Goal: Task Accomplishment & Management: Complete application form

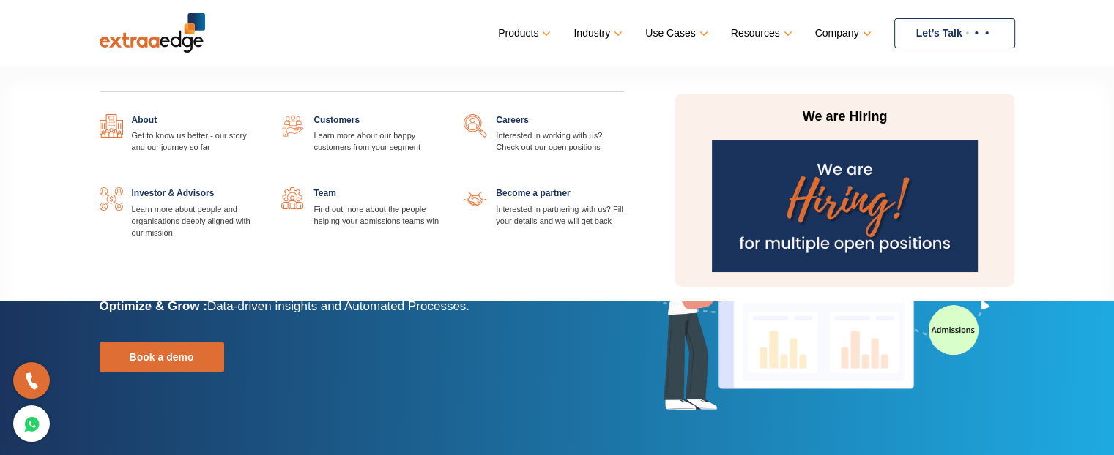
click at [862, 37] on link "Company" at bounding box center [841, 33] width 53 height 21
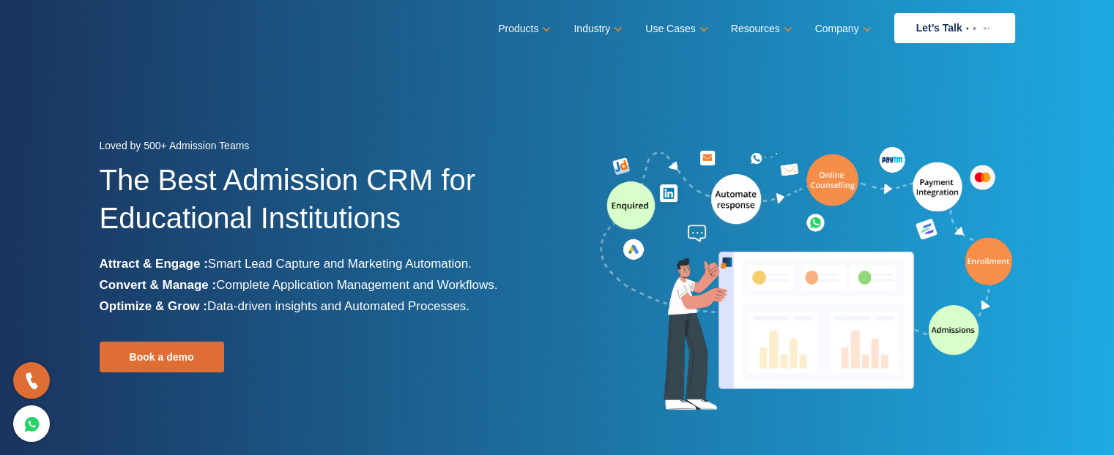
click at [486, 350] on div "Loved by 500+ Admission Teams The Best Admission CRM for Educational Institutio…" at bounding box center [323, 279] width 447 height 289
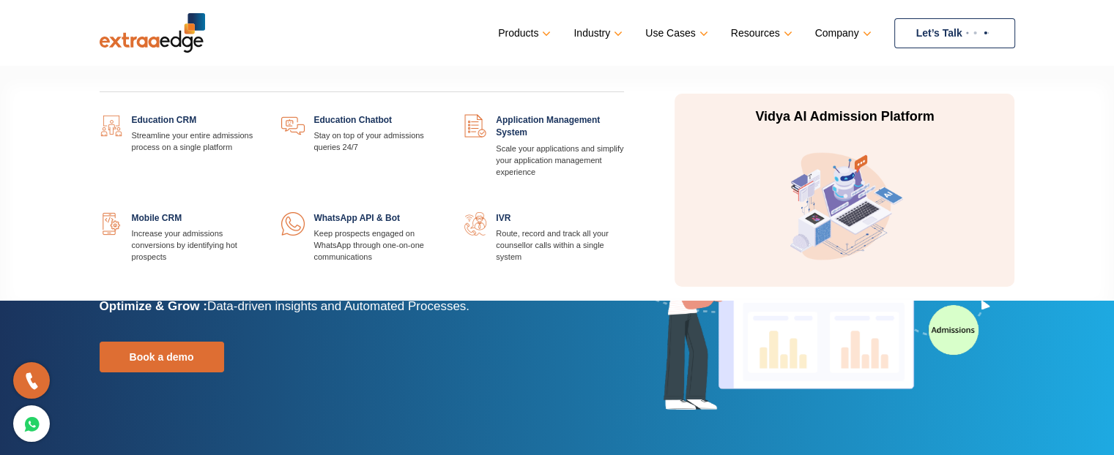
click at [513, 28] on link "Products" at bounding box center [523, 33] width 50 height 21
click at [259, 114] on link at bounding box center [259, 114] width 0 height 0
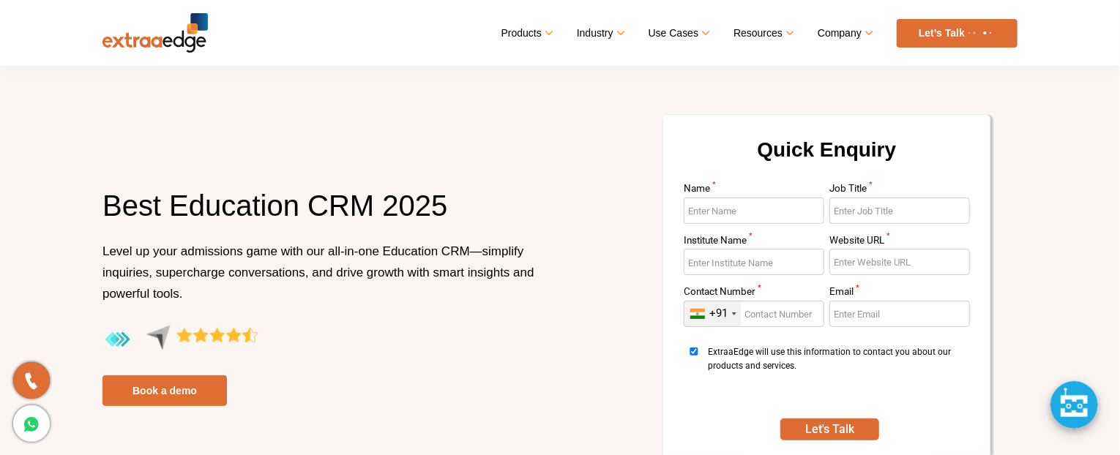
click at [707, 222] on input "Name *" at bounding box center [754, 211] width 141 height 26
click at [732, 269] on input "Institute Name *" at bounding box center [754, 262] width 141 height 26
